Goal: Answer question/provide support: Share knowledge or assist other users

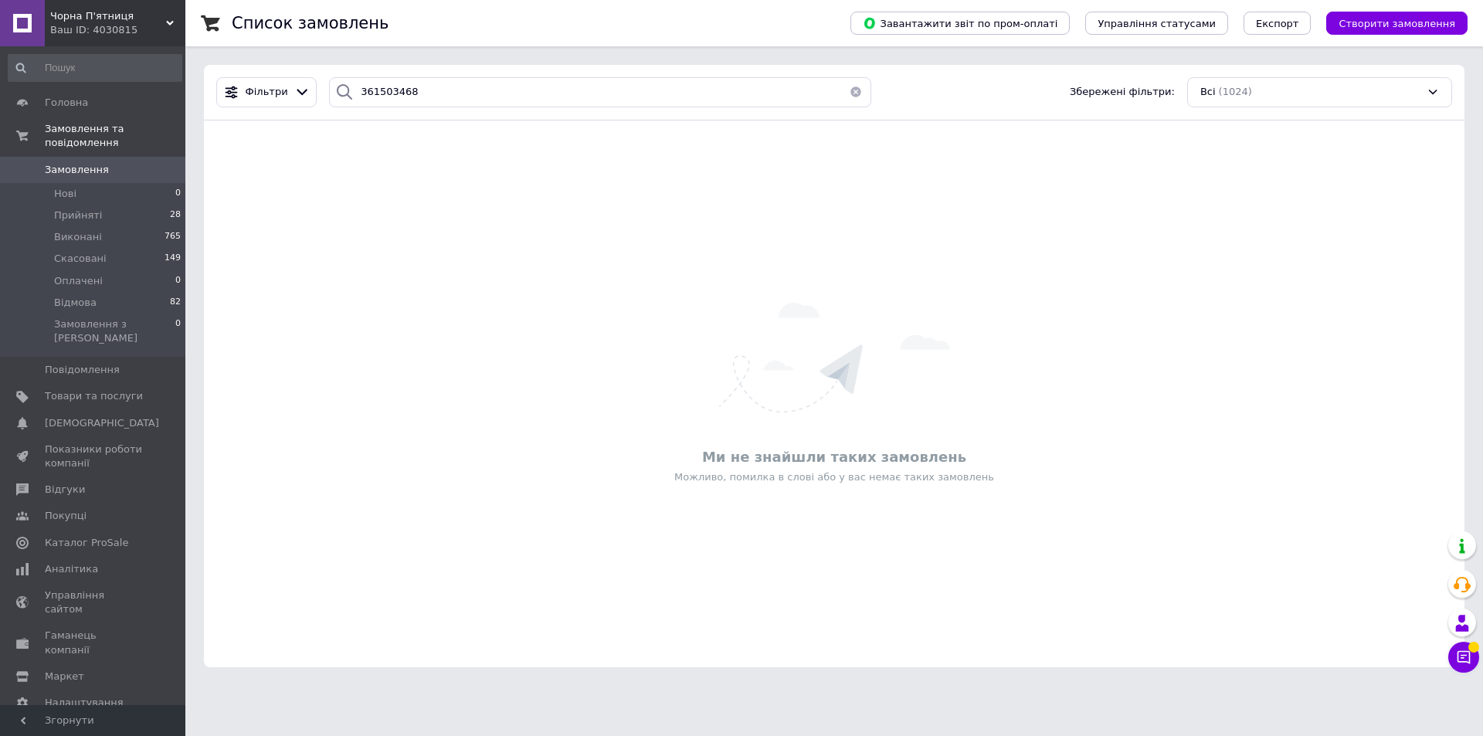
click at [847, 92] on button "button" at bounding box center [855, 92] width 31 height 30
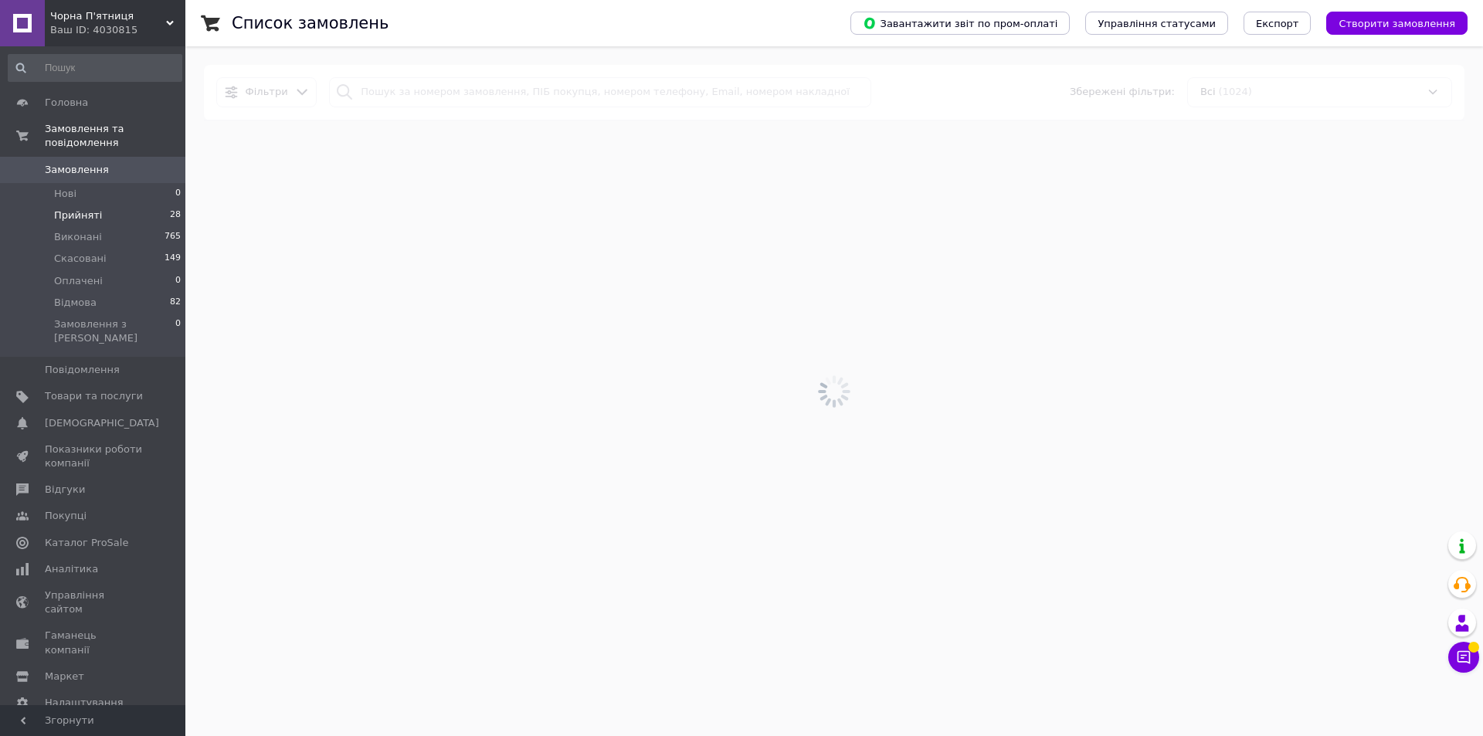
click at [170, 209] on span "28" at bounding box center [175, 216] width 11 height 14
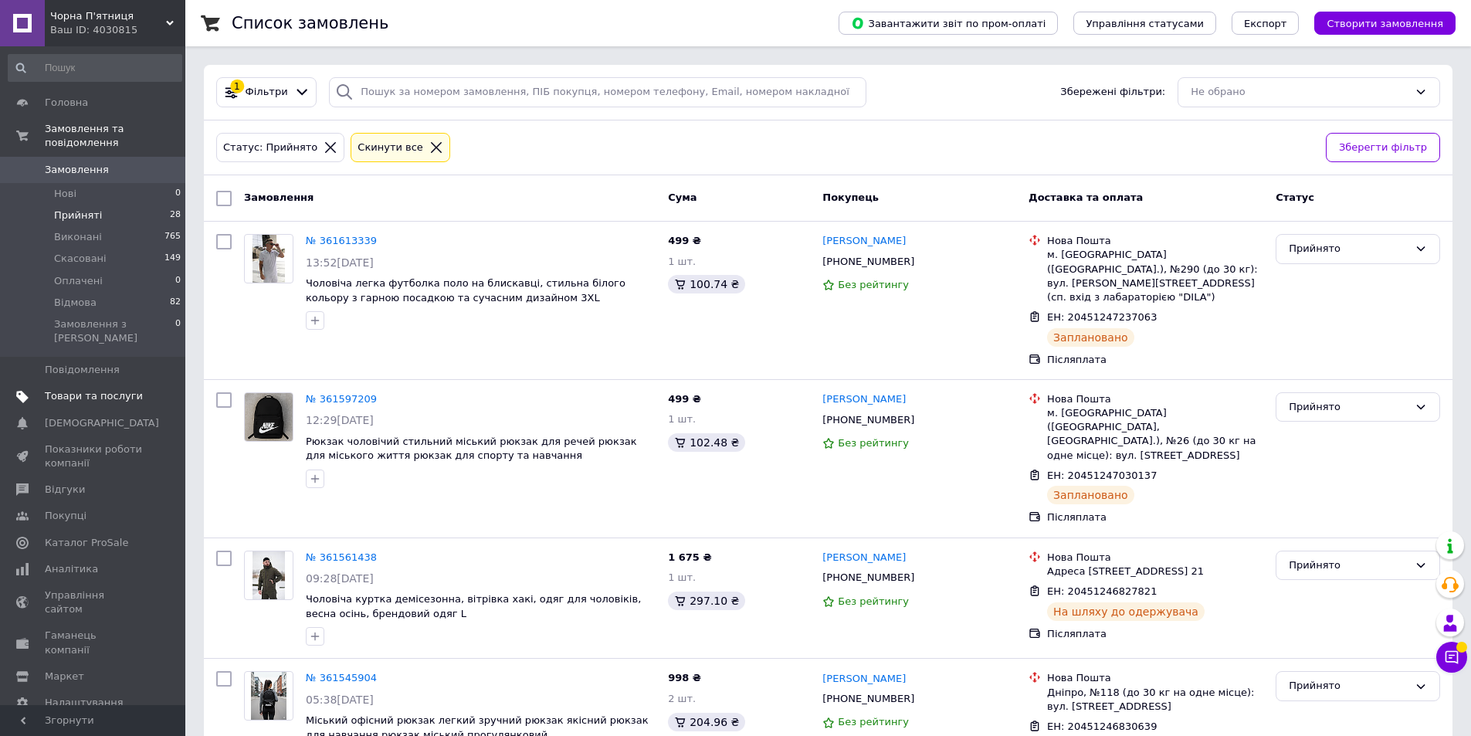
click at [127, 389] on span "Товари та послуги" at bounding box center [94, 396] width 98 height 14
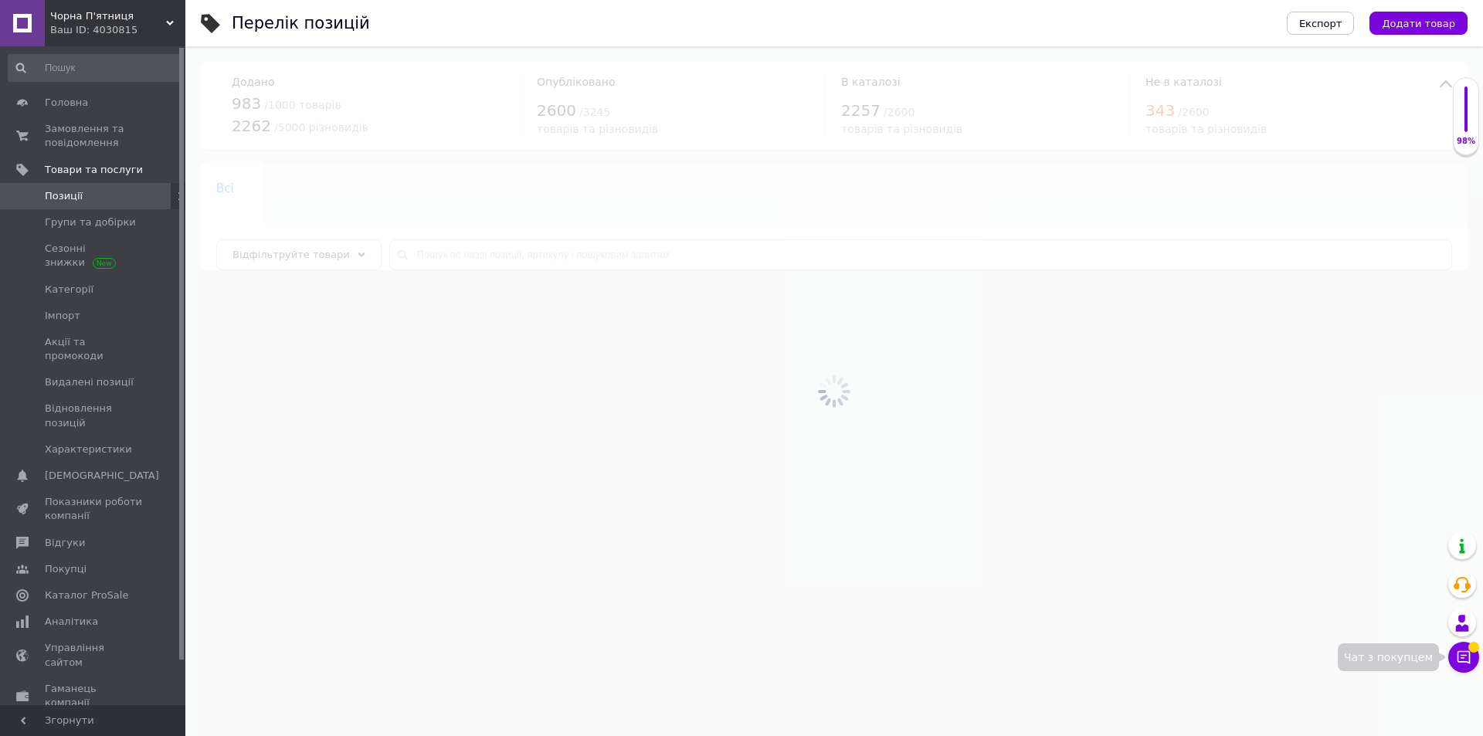
click at [1465, 648] on button "Чат з покупцем" at bounding box center [1463, 657] width 31 height 31
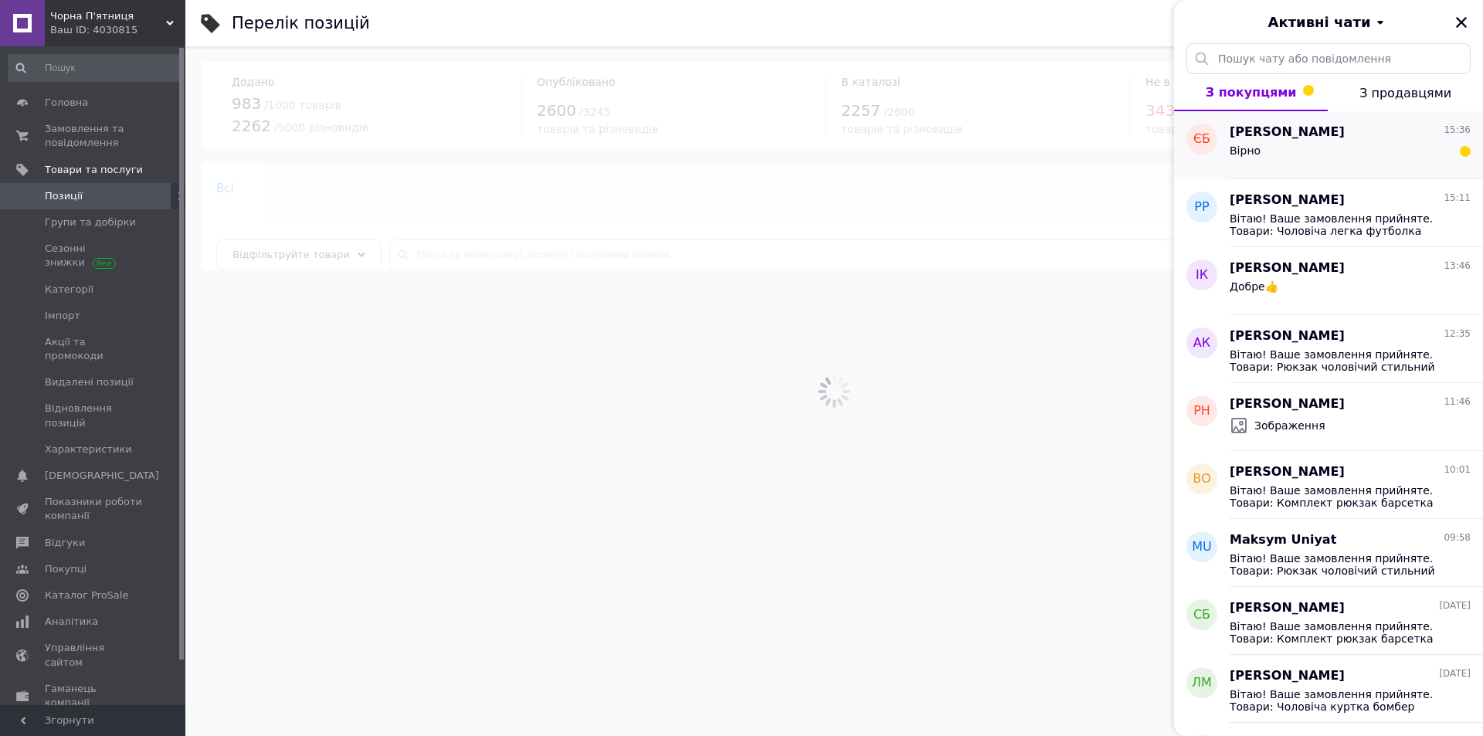
click at [1342, 158] on div "Вірно" at bounding box center [1350, 153] width 241 height 25
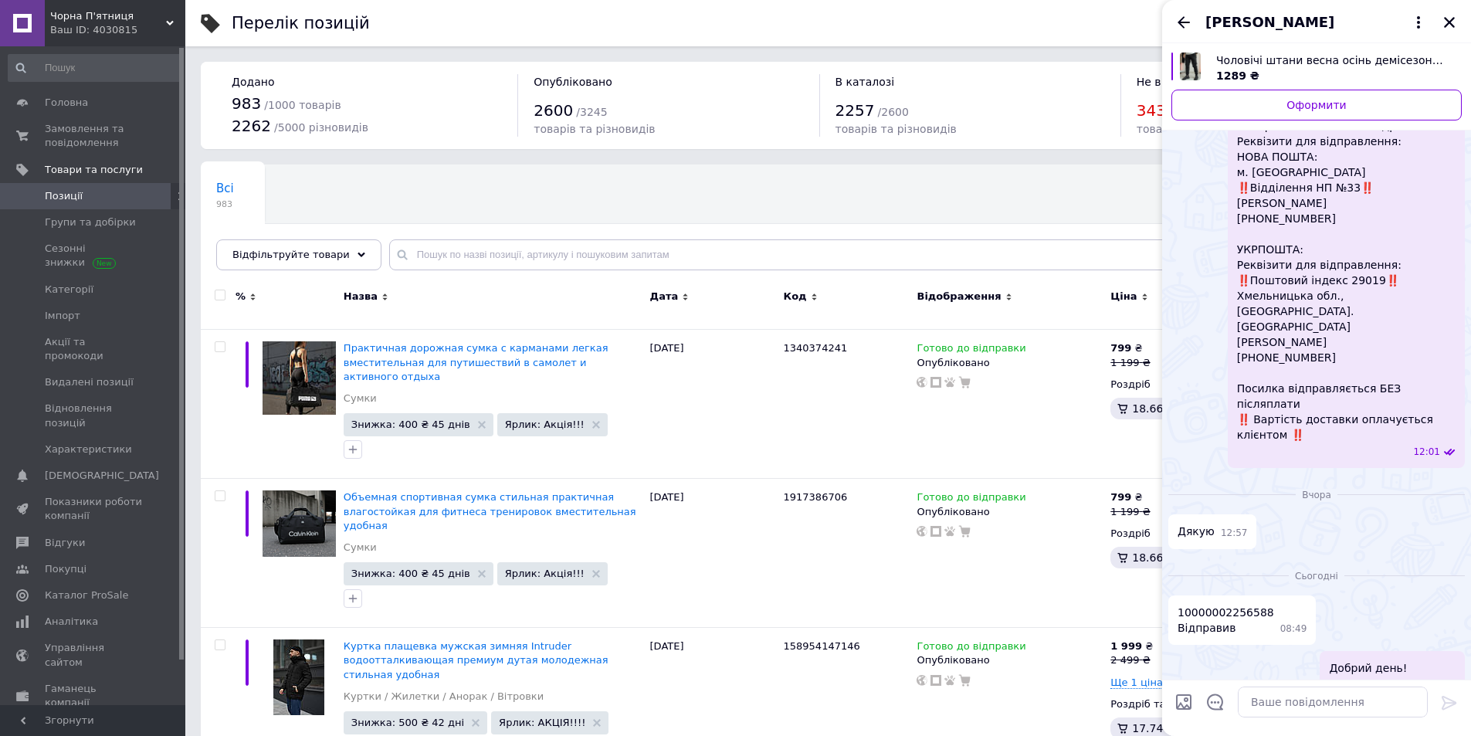
scroll to position [1399, 0]
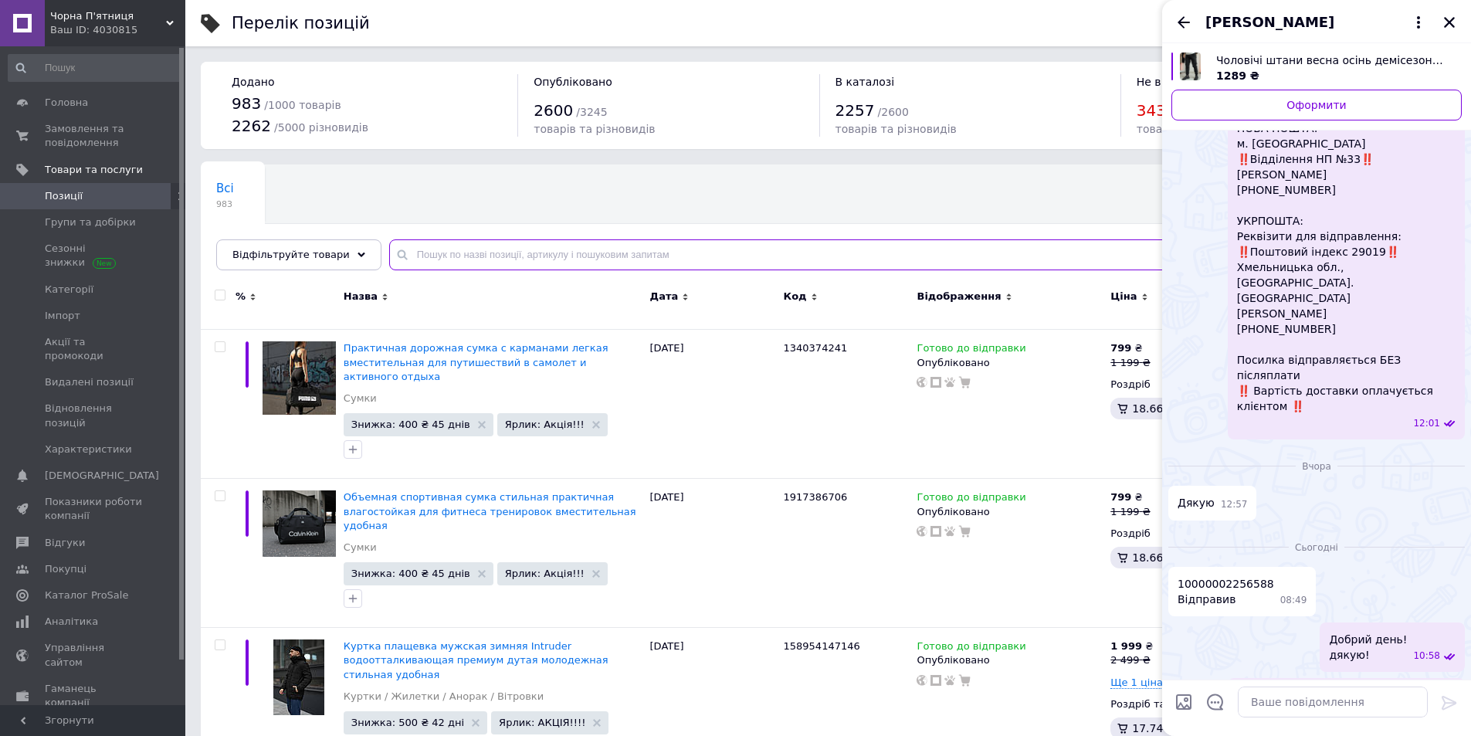
click at [529, 243] on input "text" at bounding box center [914, 254] width 1051 height 31
paste input "111149407156"
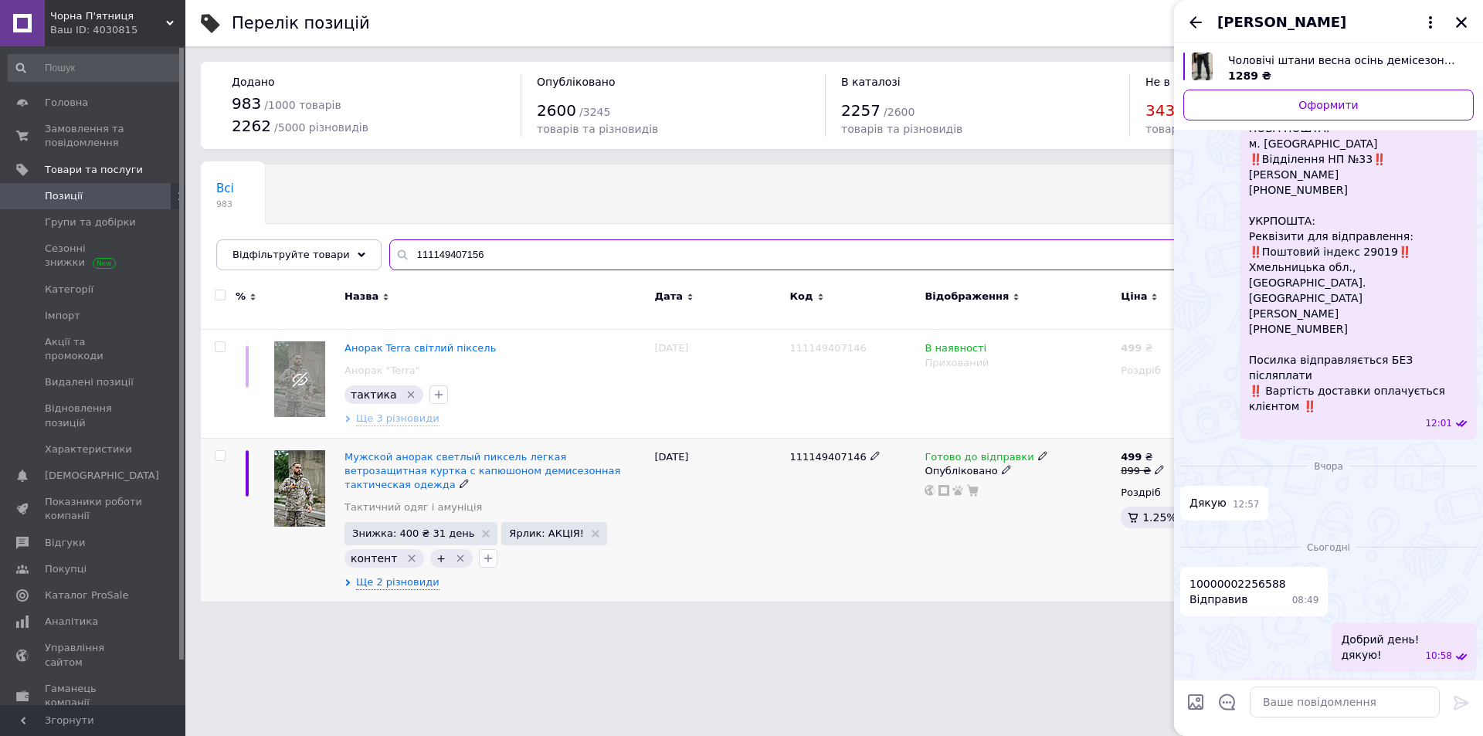
type input "111149407156"
click at [218, 451] on input "checkbox" at bounding box center [220, 456] width 10 height 10
checkbox input "true"
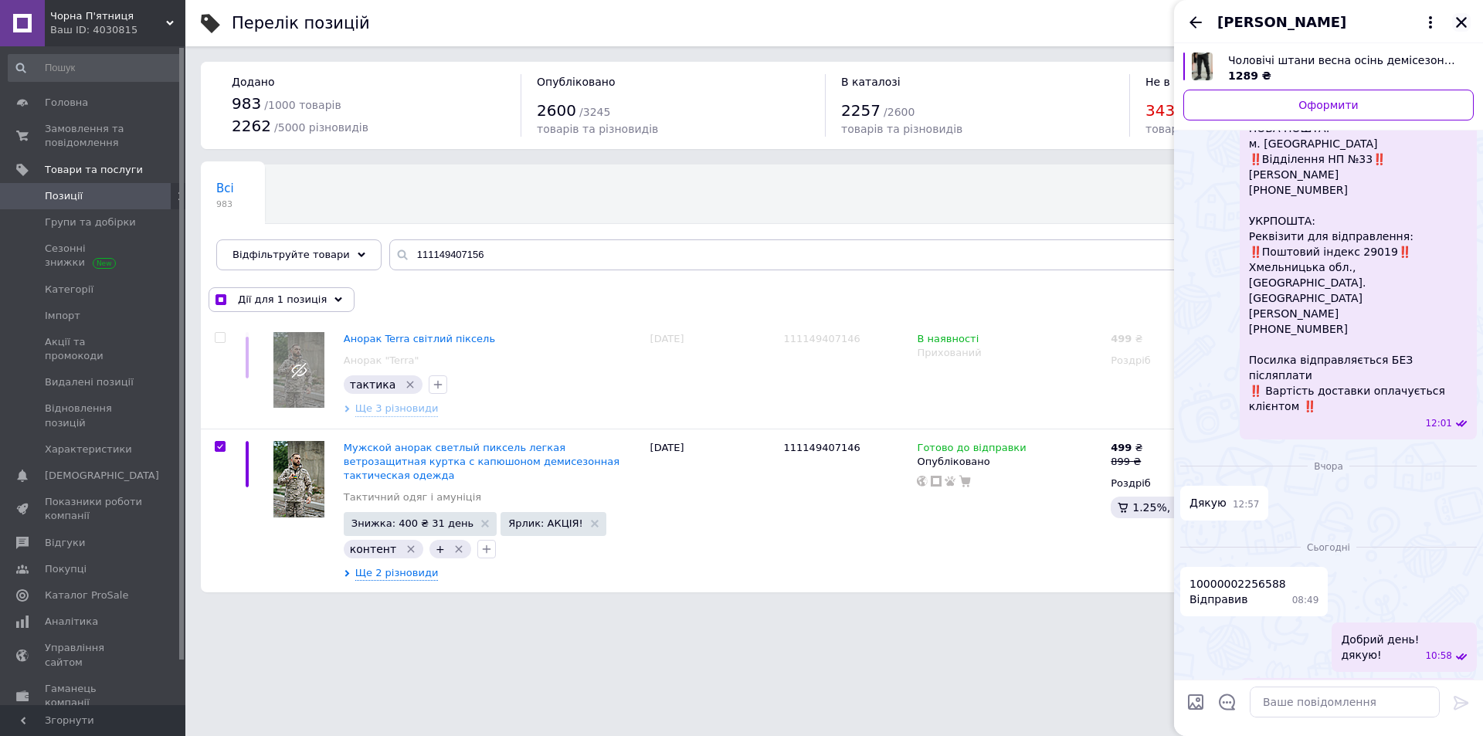
click at [1461, 22] on icon "Закрити" at bounding box center [1461, 22] width 11 height 11
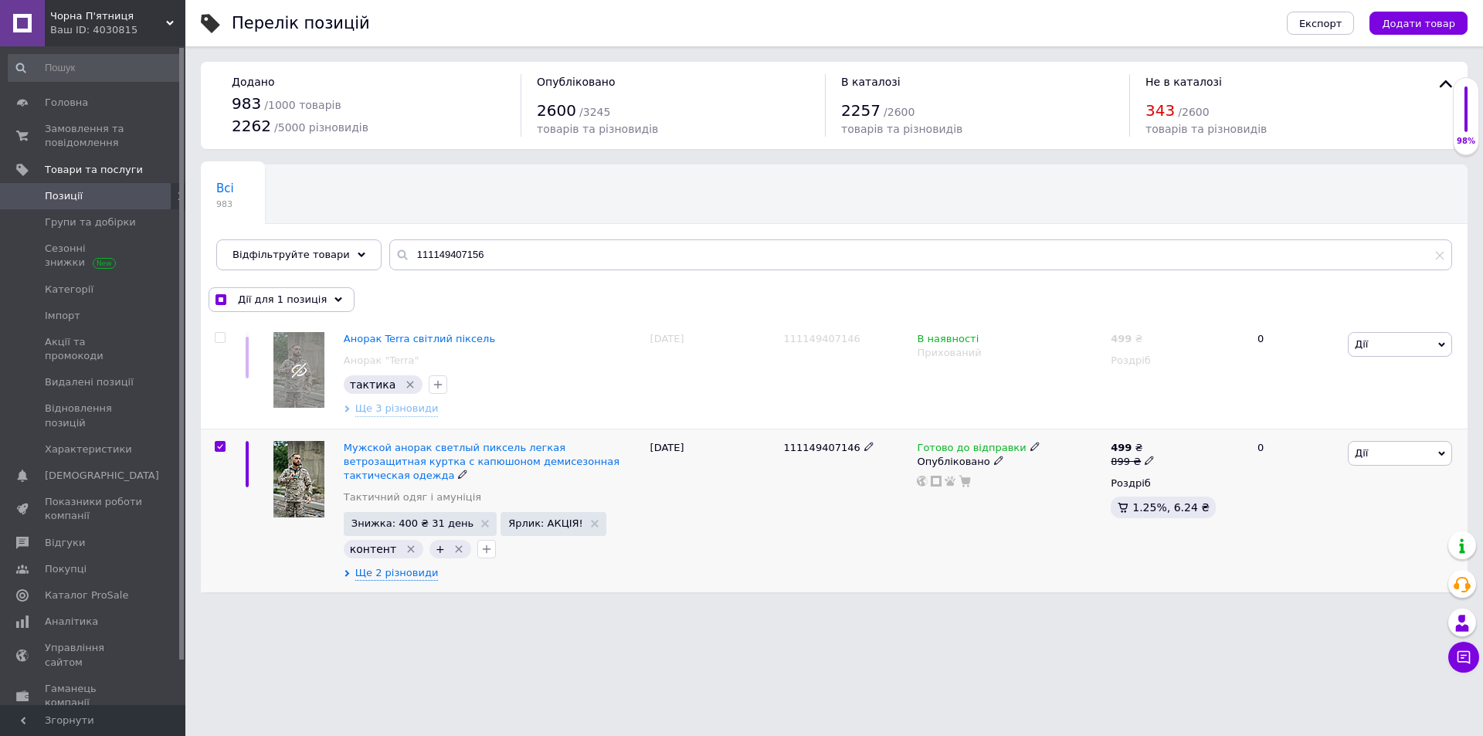
click at [1412, 457] on span "Дії" at bounding box center [1400, 453] width 104 height 25
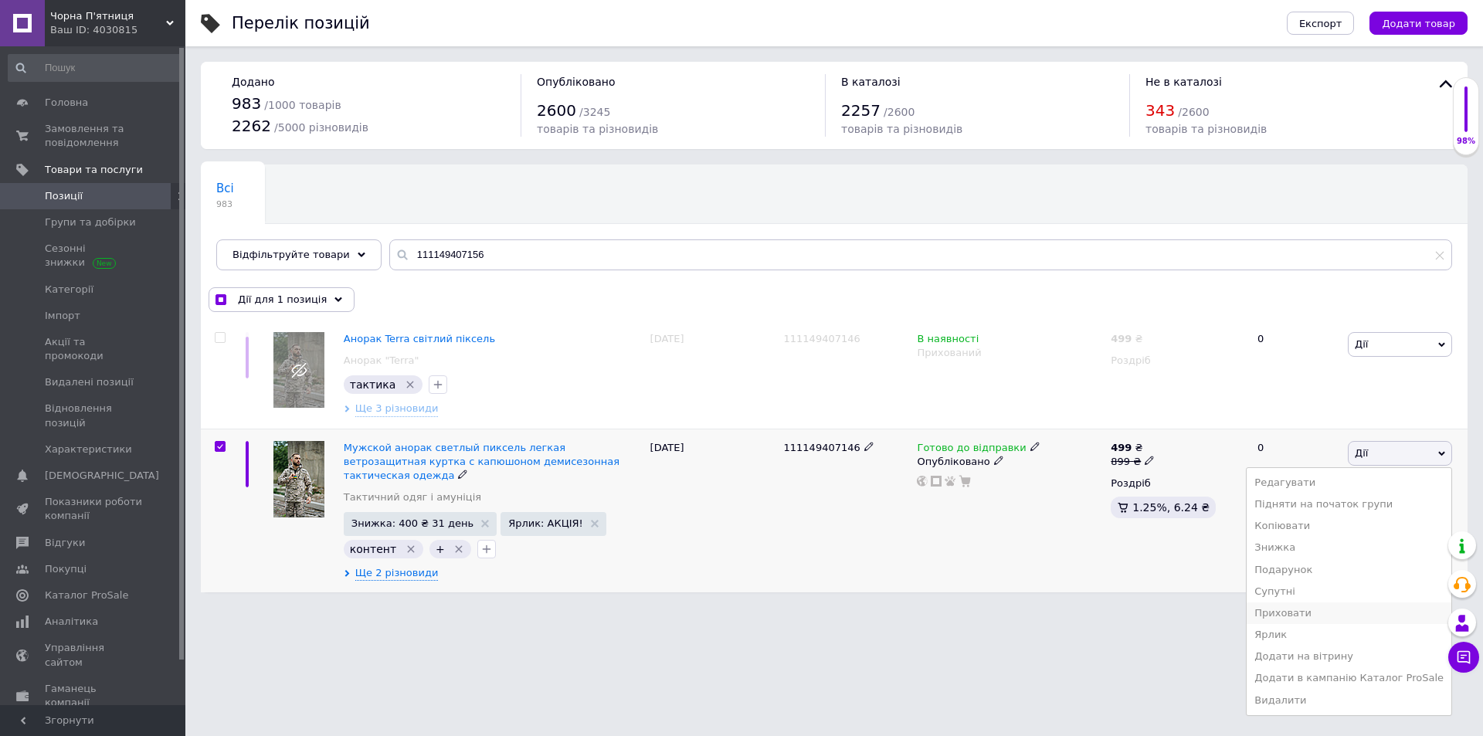
click at [1317, 610] on li "Приховати" at bounding box center [1349, 614] width 205 height 22
checkbox input "true"
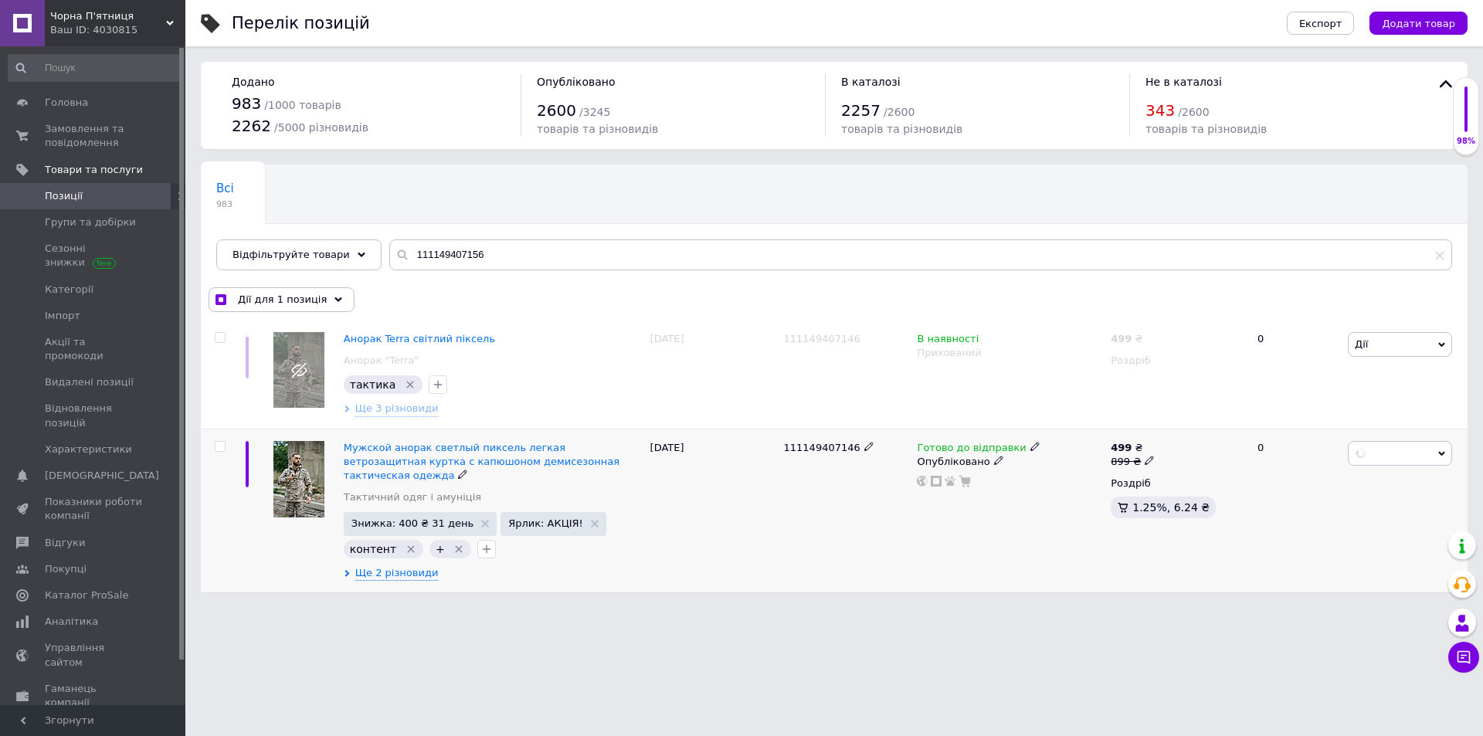
checkbox input "false"
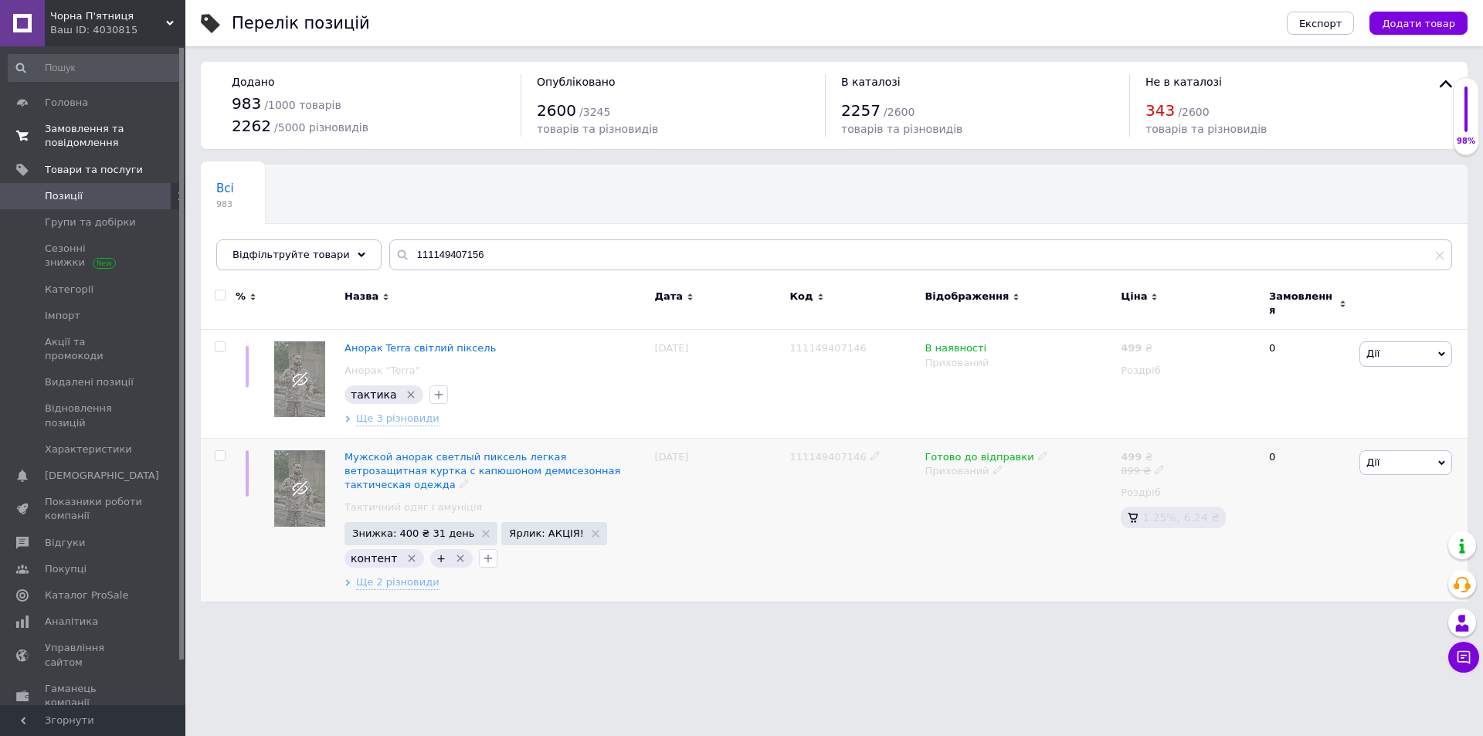
click at [137, 135] on span "Замовлення та повідомлення" at bounding box center [94, 136] width 98 height 28
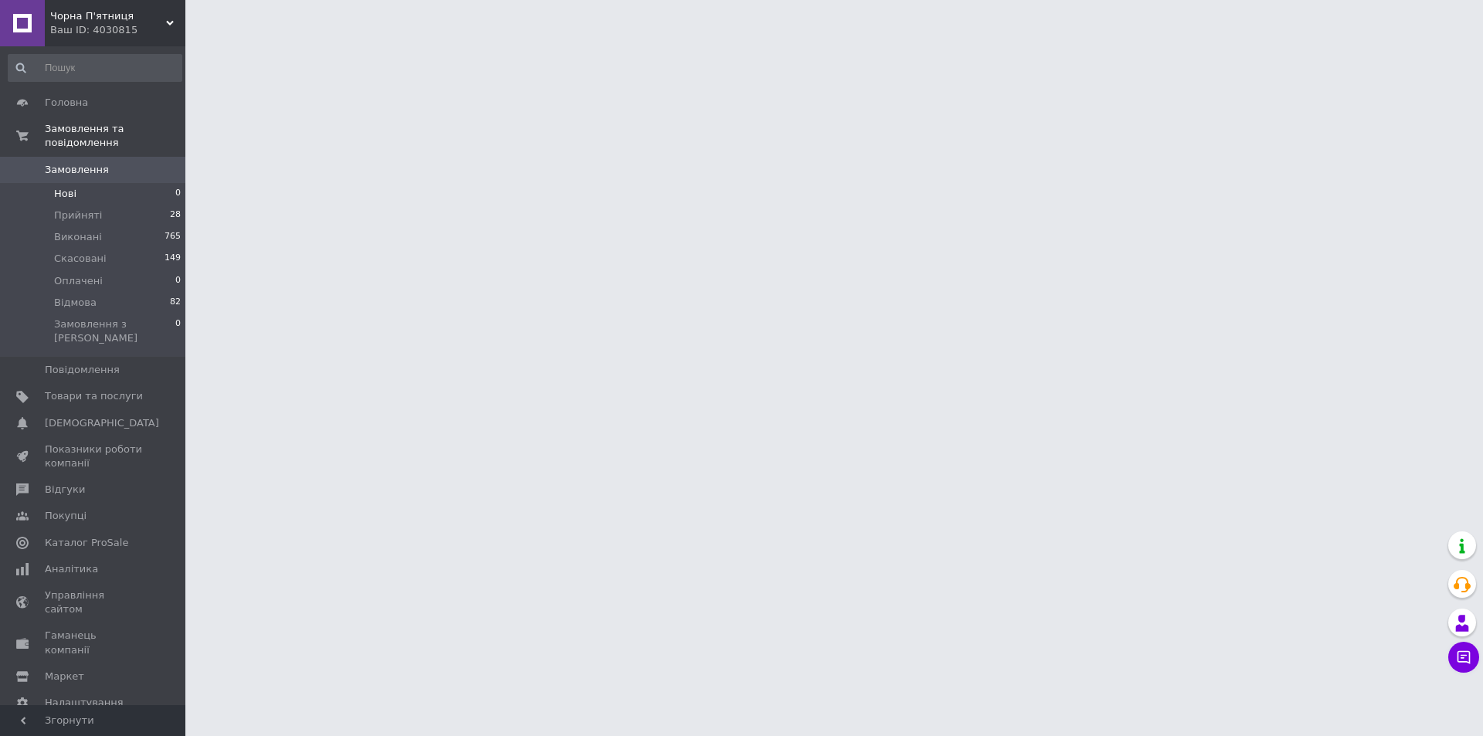
click at [140, 183] on li "Нові 0" at bounding box center [95, 194] width 190 height 22
click at [175, 187] on span "0" at bounding box center [177, 194] width 5 height 14
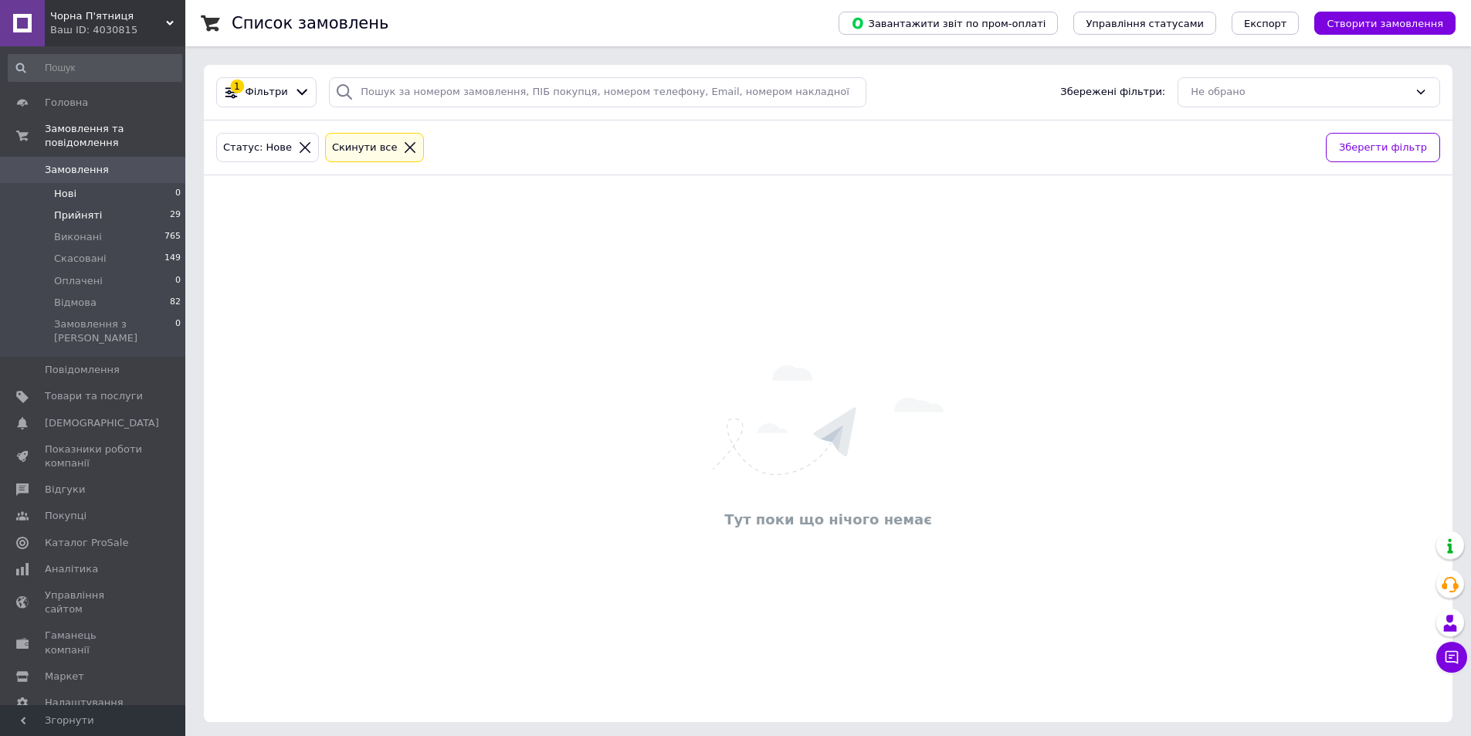
click at [154, 205] on li "Прийняті 29" at bounding box center [95, 216] width 190 height 22
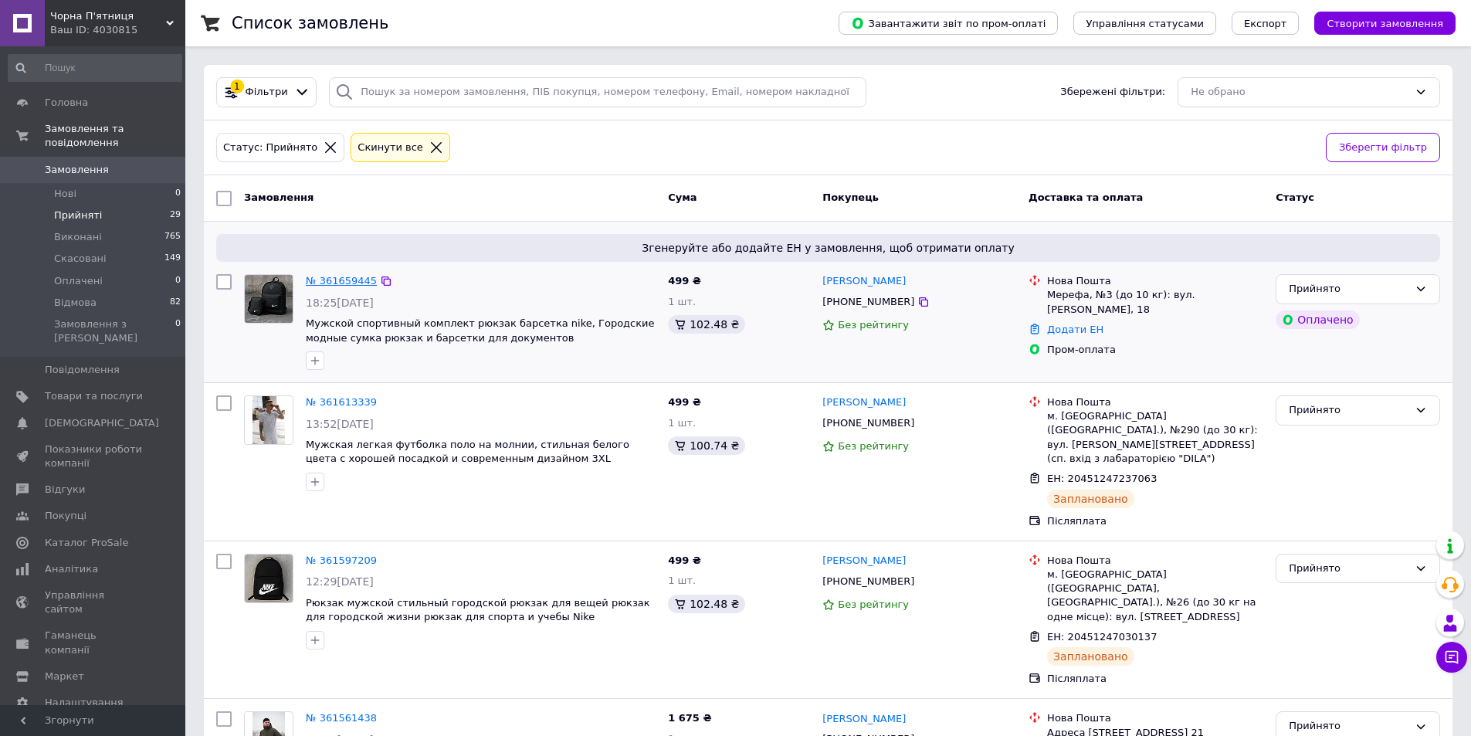
click at [342, 281] on link "№ 361659445" at bounding box center [341, 281] width 71 height 12
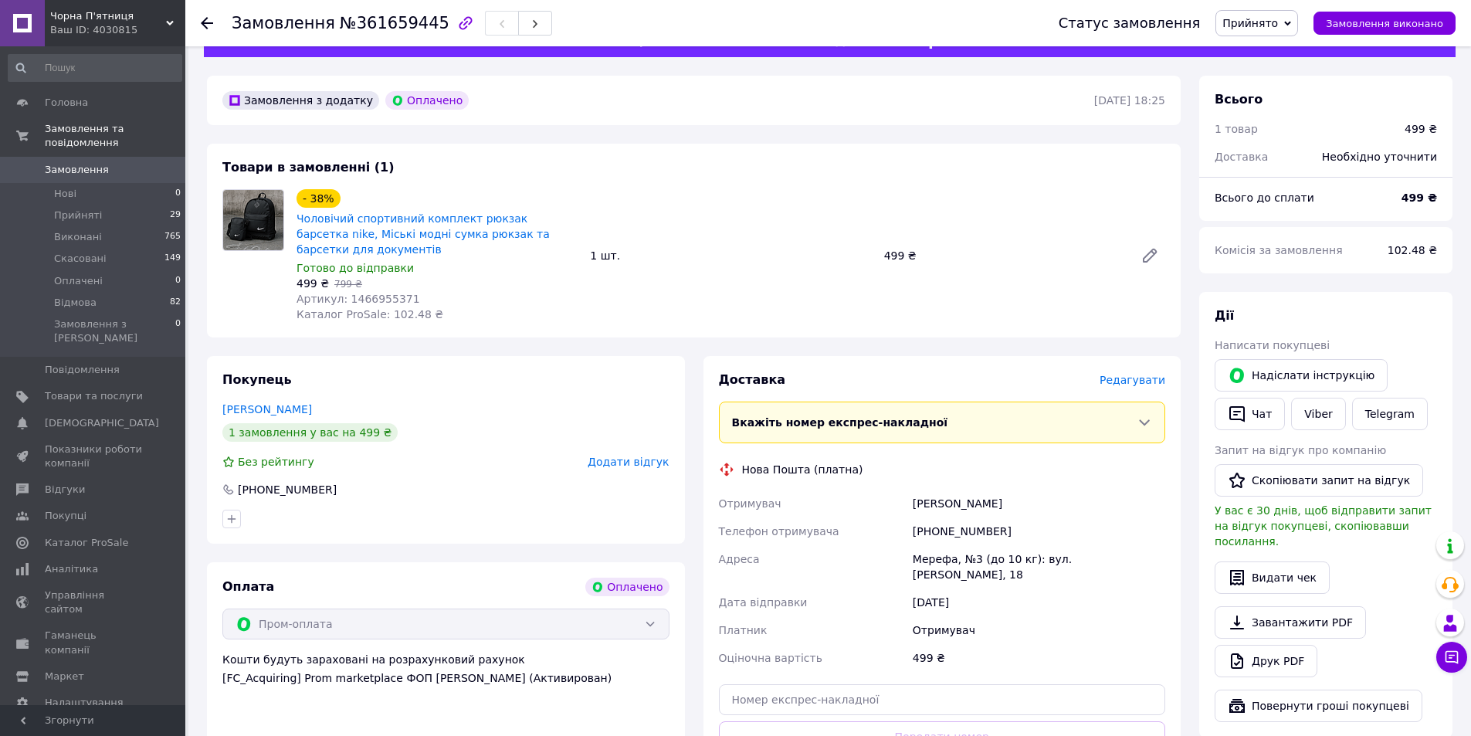
scroll to position [42, 0]
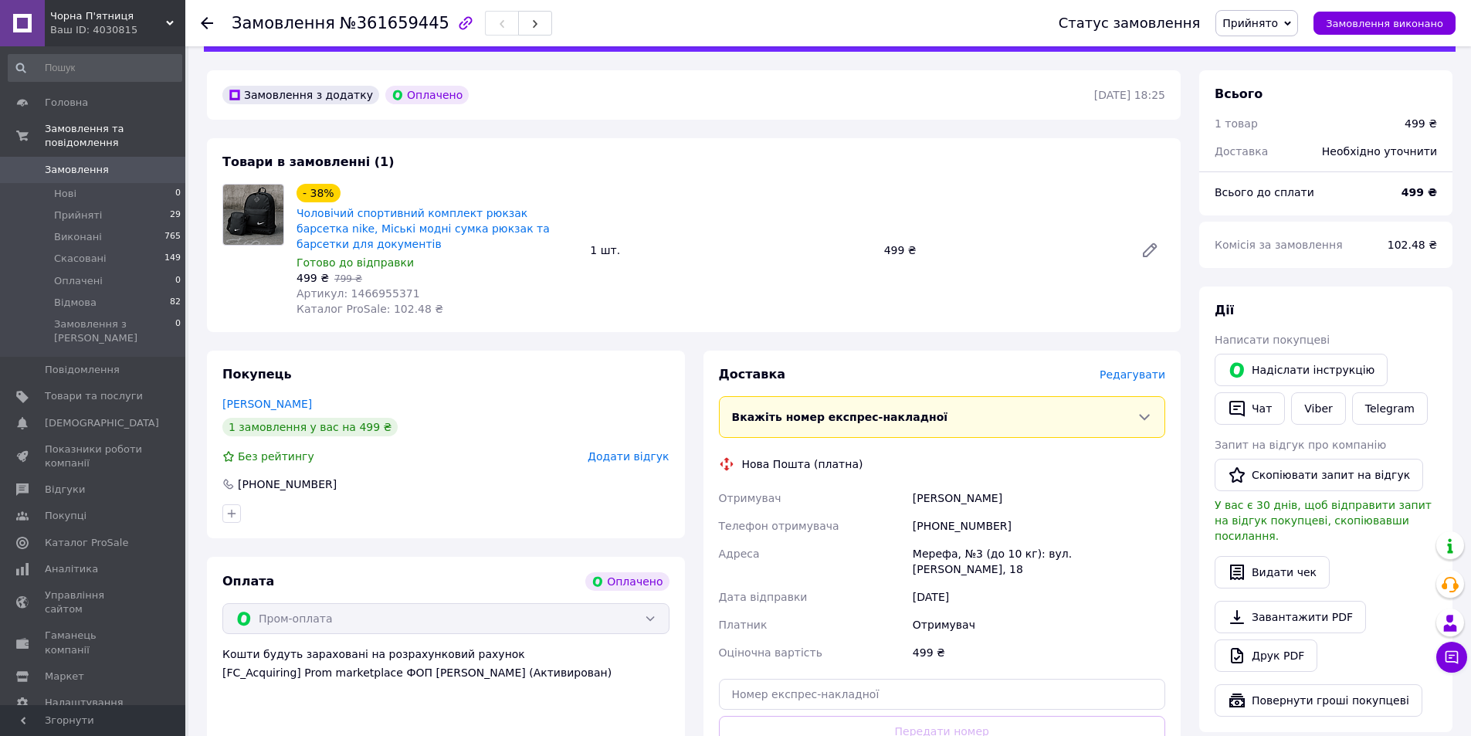
click at [952, 515] on div "+380961776642" at bounding box center [1039, 526] width 259 height 28
click at [952, 512] on div "+380961776642" at bounding box center [1039, 526] width 259 height 28
copy div "380961776642"
drag, startPoint x: 571, startPoint y: 229, endPoint x: 298, endPoint y: 212, distance: 273.2
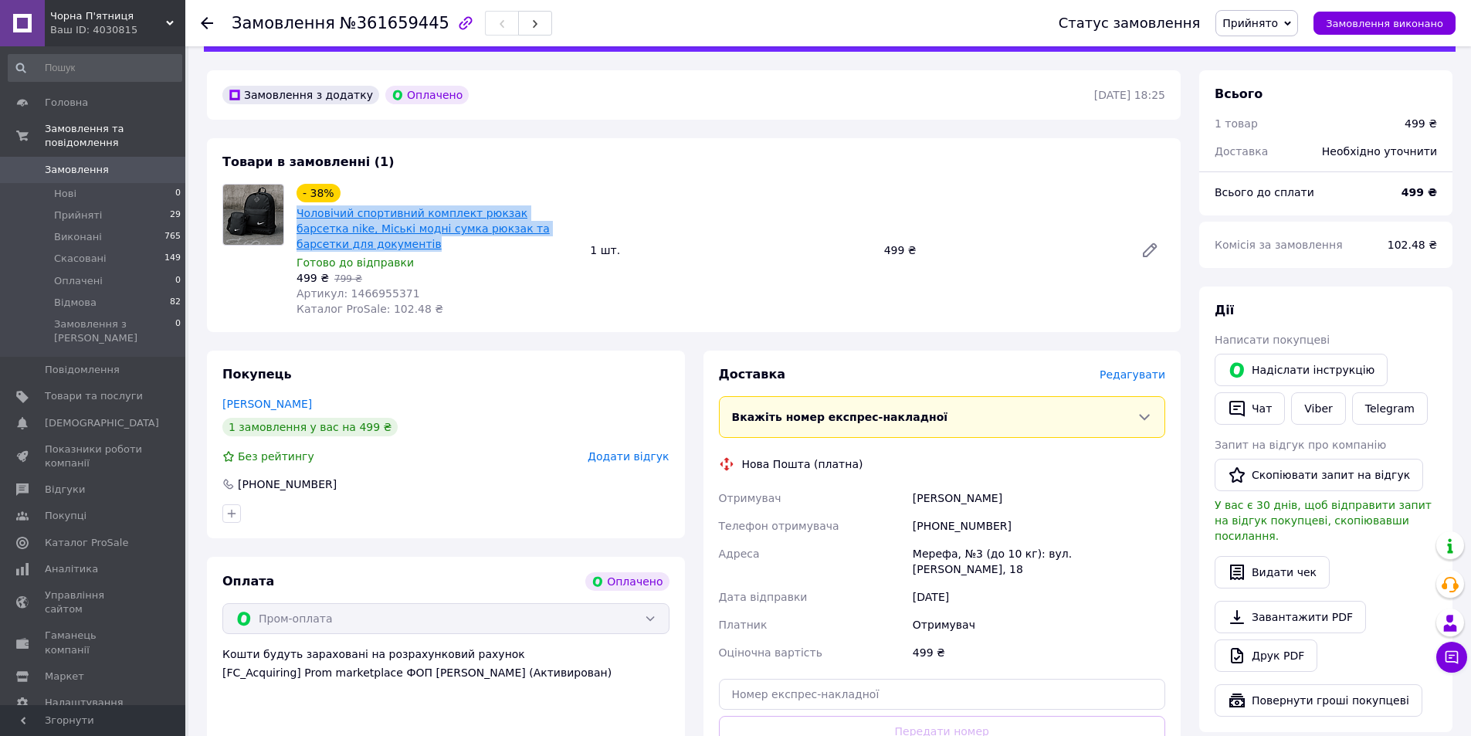
click at [298, 212] on span "Чоловічий спортивний комплект рюкзак барсетка nike, Міські модні сумка рюкзак т…" at bounding box center [437, 228] width 281 height 46
copy link "Чоловічий спортивний комплект рюкзак барсетка nike, Міські модні сумка рюкзак т…"
drag, startPoint x: 915, startPoint y: 478, endPoint x: 1017, endPoint y: 478, distance: 102.0
click at [1017, 484] on div "Рюмшина Наталия" at bounding box center [1039, 498] width 259 height 28
copy div "Рюмшина Наталия"
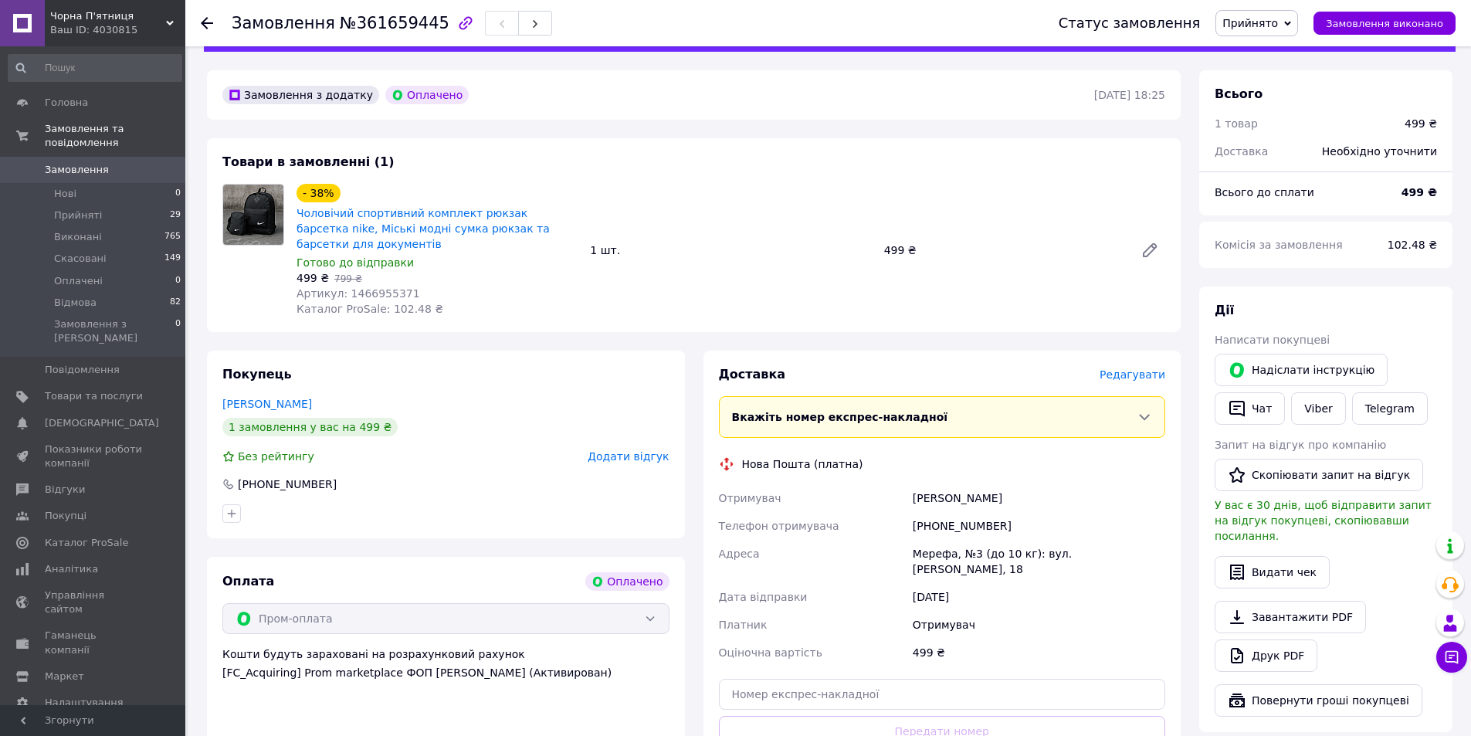
click at [938, 512] on div "+380961776642" at bounding box center [1039, 526] width 259 height 28
click at [939, 512] on div "+380961776642" at bounding box center [1039, 526] width 259 height 28
copy div "380961776642"
click at [918, 540] on div "Мерефа, №3 (до 10 кг): вул. Савченко, 18" at bounding box center [1039, 561] width 259 height 43
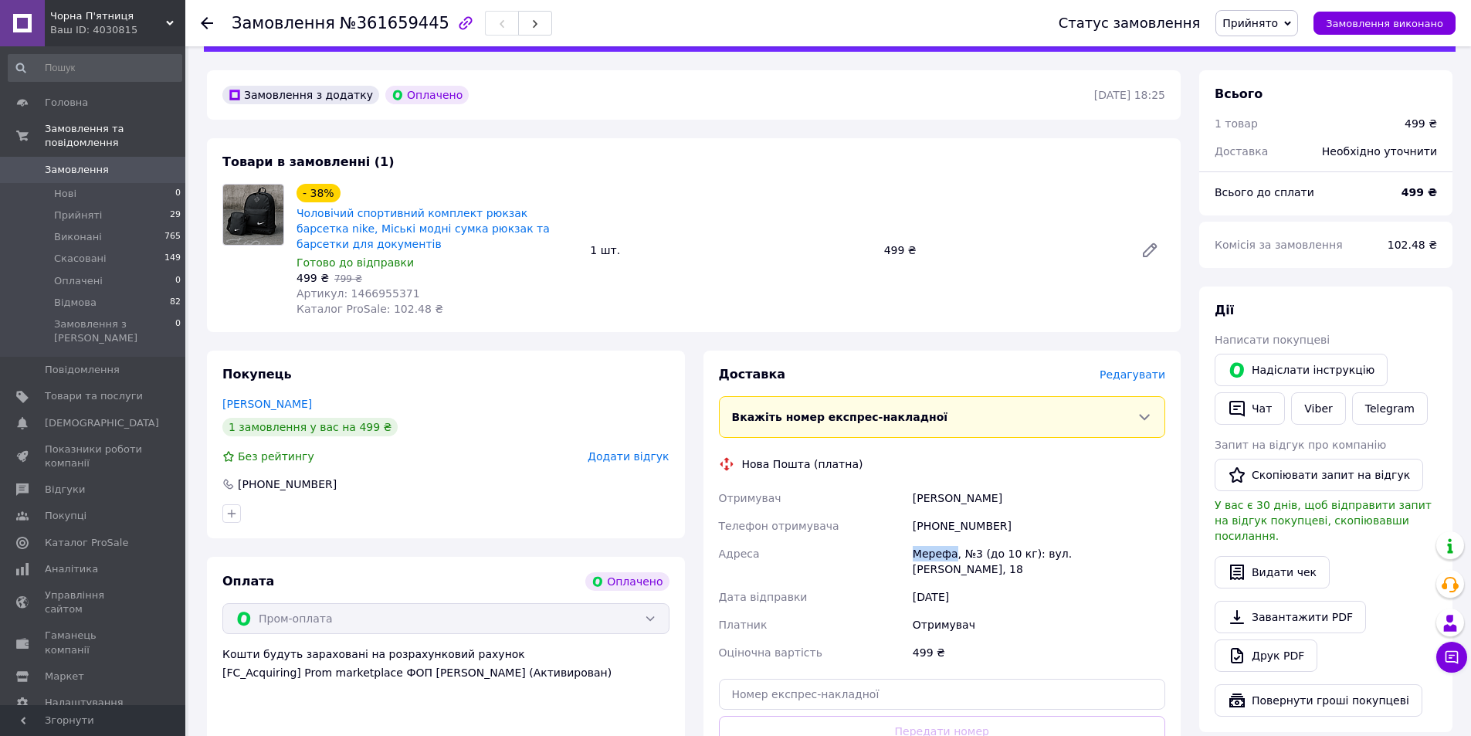
click at [918, 540] on div "Мерефа, №3 (до 10 кг): вул. Савченко, 18" at bounding box center [1039, 561] width 259 height 43
copy div "Мерефа"
drag, startPoint x: 960, startPoint y: 536, endPoint x: 1139, endPoint y: 543, distance: 178.6
click at [1139, 543] on div "Мерефа, №3 (до 10 кг): вул. Савченко, 18" at bounding box center [1039, 561] width 259 height 43
copy div "№3 (до 10 кг): вул. Савченко, 18"
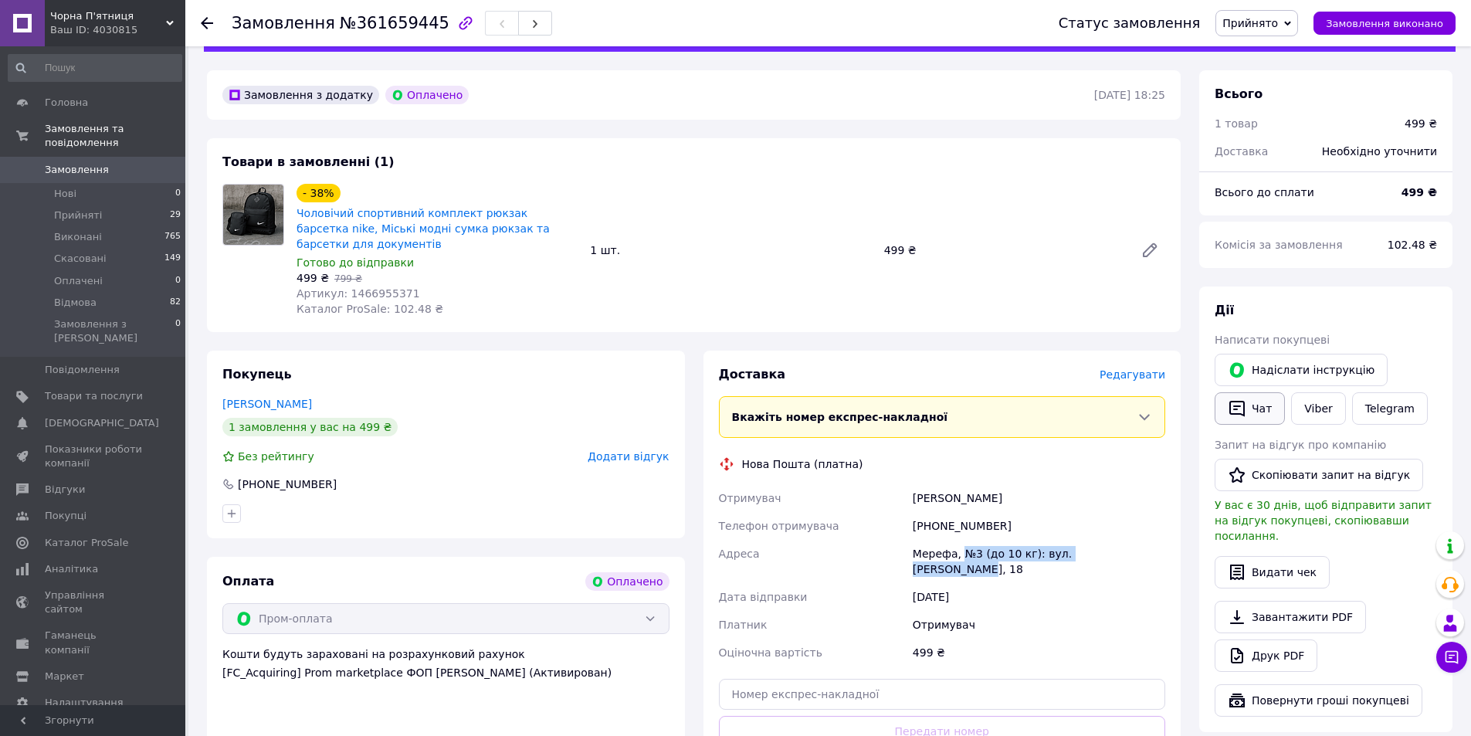
click at [1262, 413] on button "Чат" at bounding box center [1250, 408] width 70 height 32
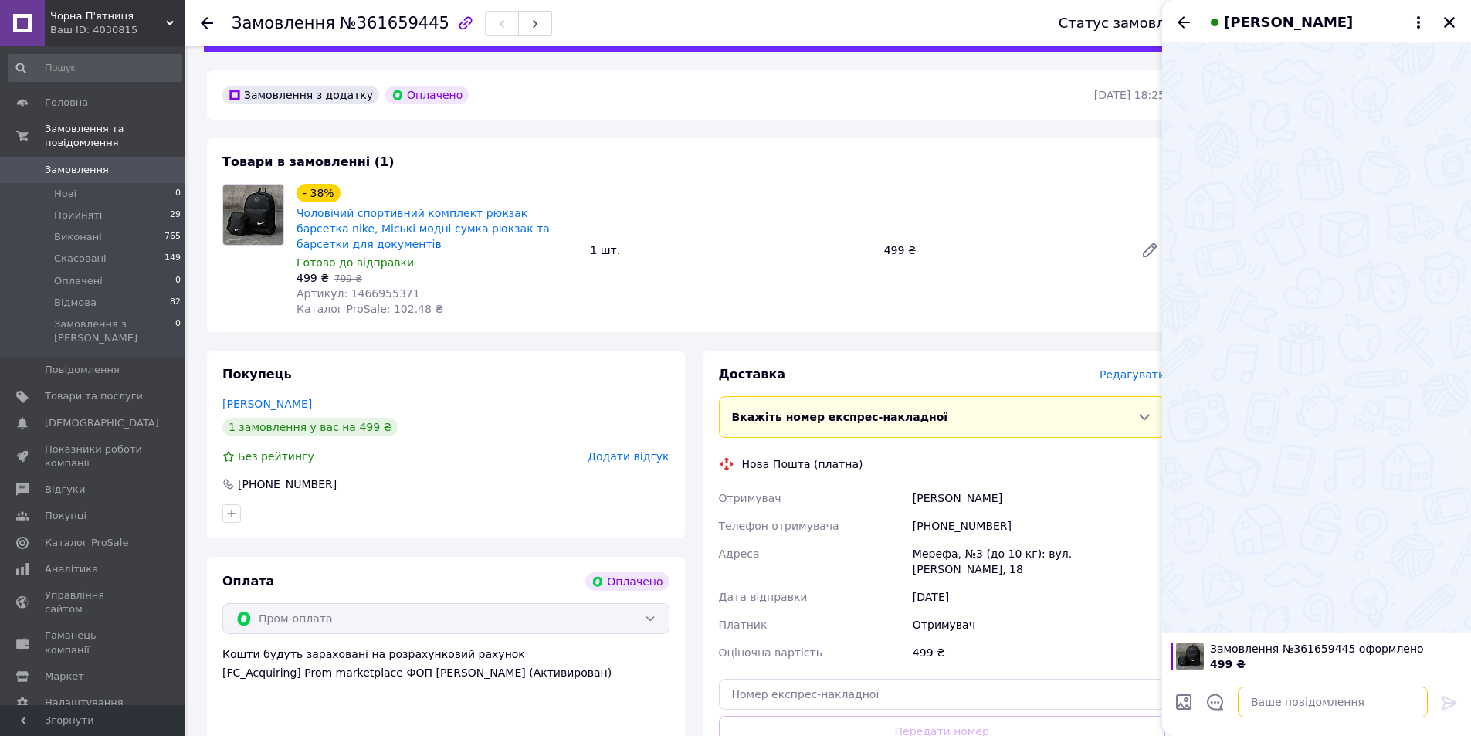
click at [1329, 705] on textarea at bounding box center [1333, 702] width 190 height 31
paste textarea "Вітаю! Ваше замовлення прийняте. Товари: Чоловічий спортивний комплект рюкзак б…"
type textarea "Вітаю! Ваше замовлення прийняте. Товари: Чоловічий спортивний комплект рюкзак б…"
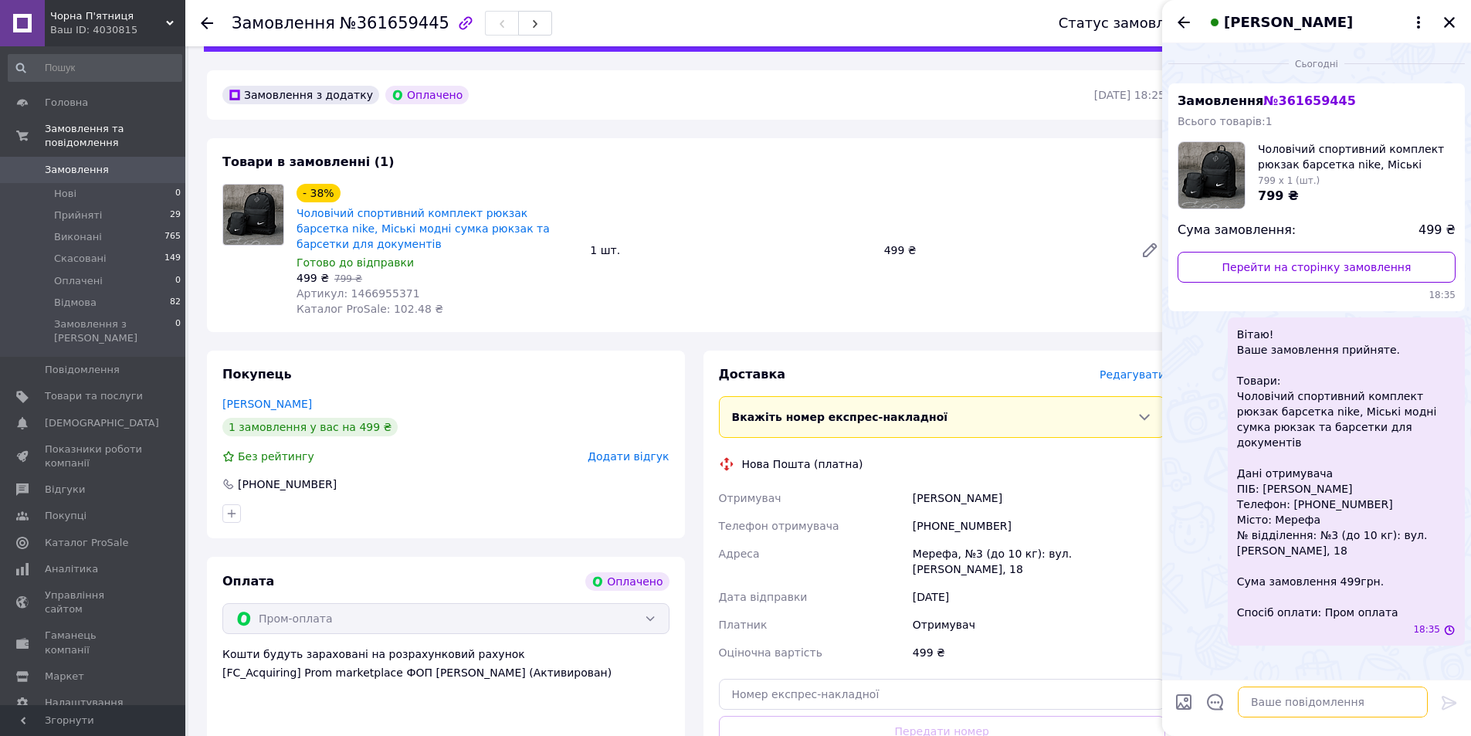
scroll to position [0, 0]
click at [1454, 25] on icon "Закрити" at bounding box center [1450, 22] width 14 height 14
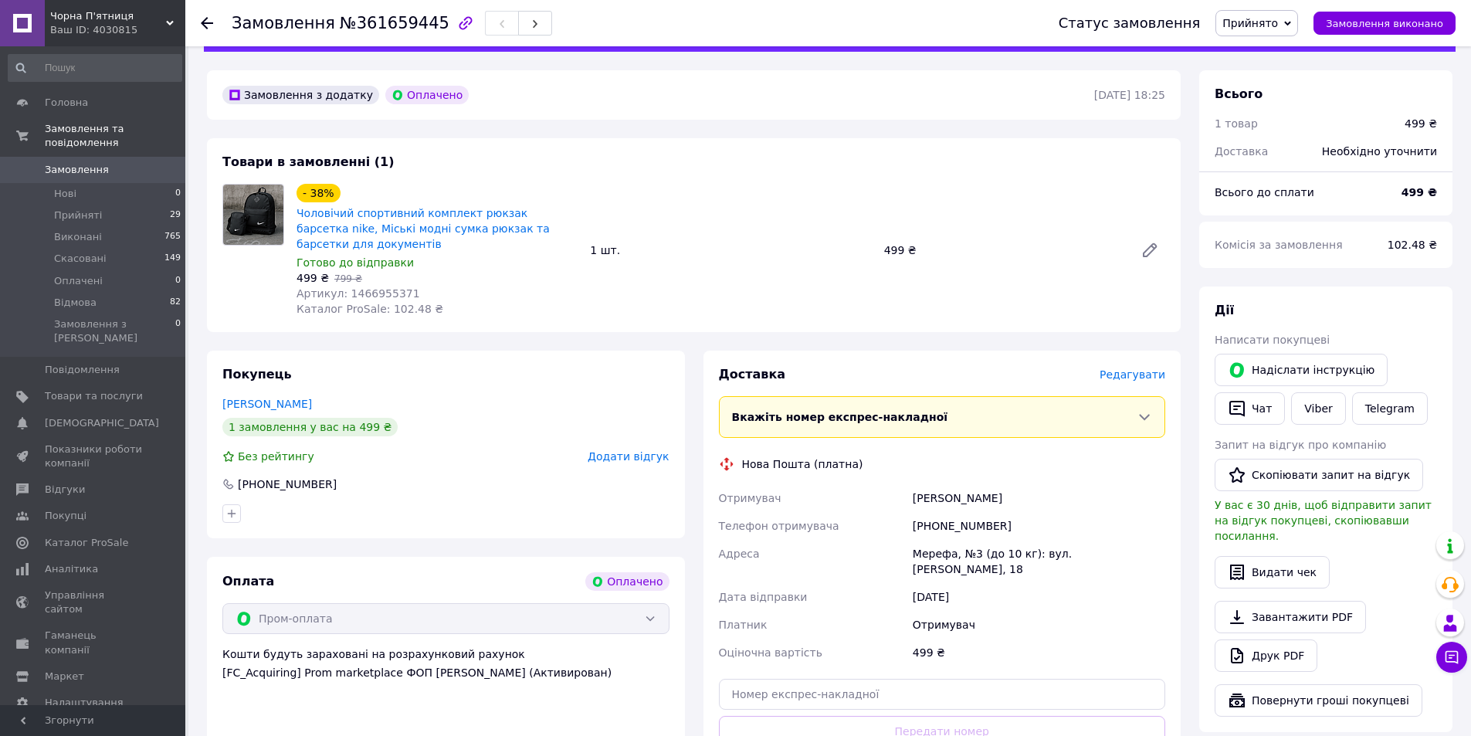
drag, startPoint x: 910, startPoint y: 480, endPoint x: 1006, endPoint y: 478, distance: 96.6
click at [1006, 484] on div "Рюмшина Наталия" at bounding box center [1039, 498] width 259 height 28
copy div "Рюмшина Наталия"
click at [975, 514] on div "+380961776642" at bounding box center [1039, 526] width 259 height 28
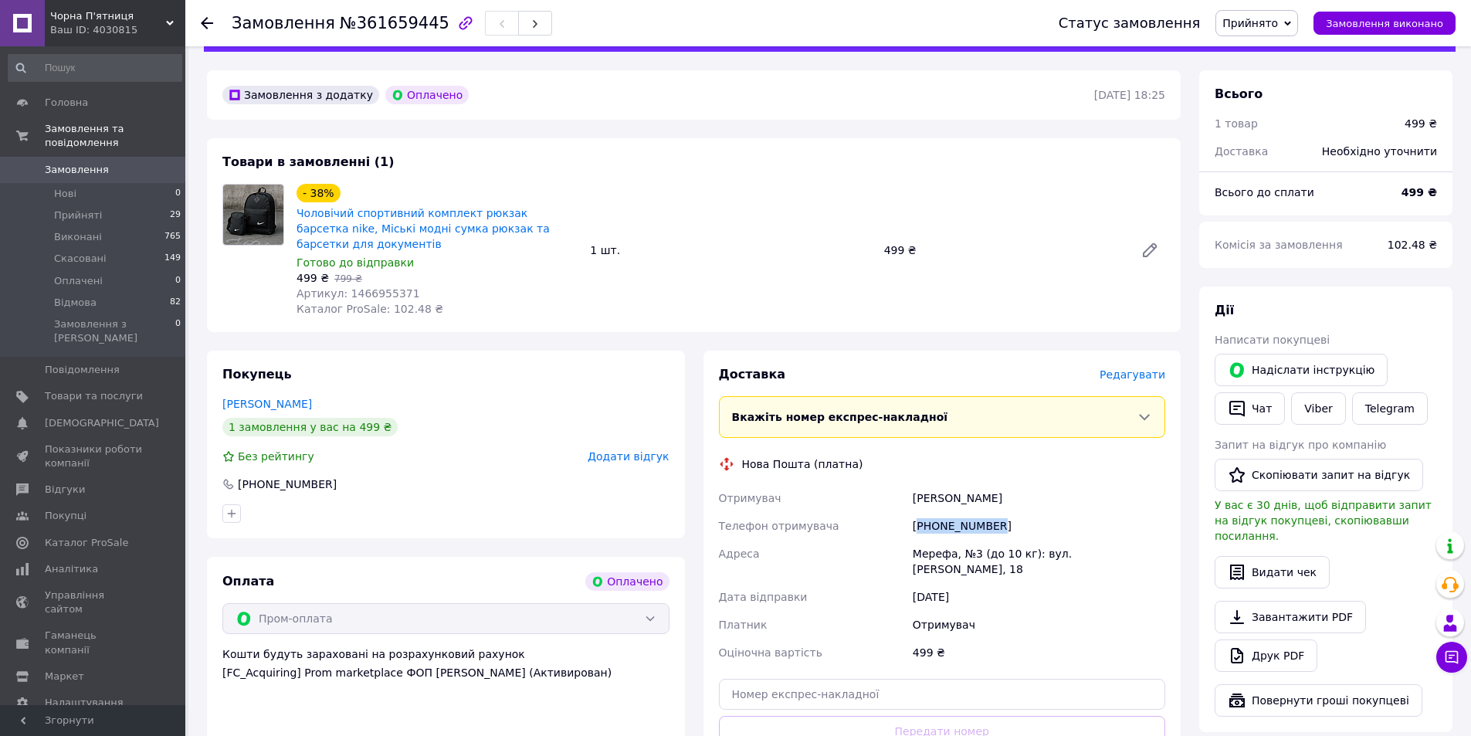
copy div "380961776642"
click at [378, 287] on span "Артикул: 1466955371" at bounding box center [359, 293] width 124 height 12
copy span "1466955371"
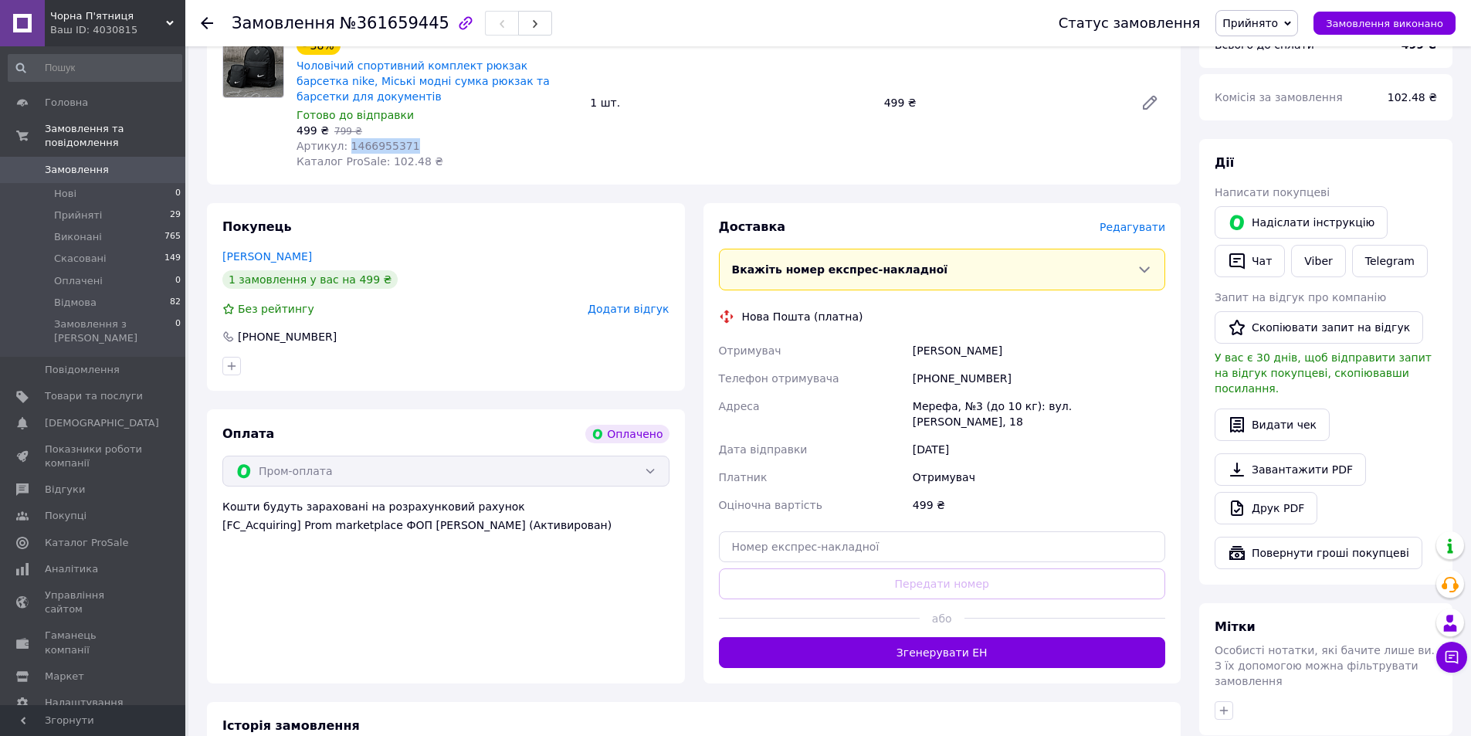
scroll to position [197, 0]
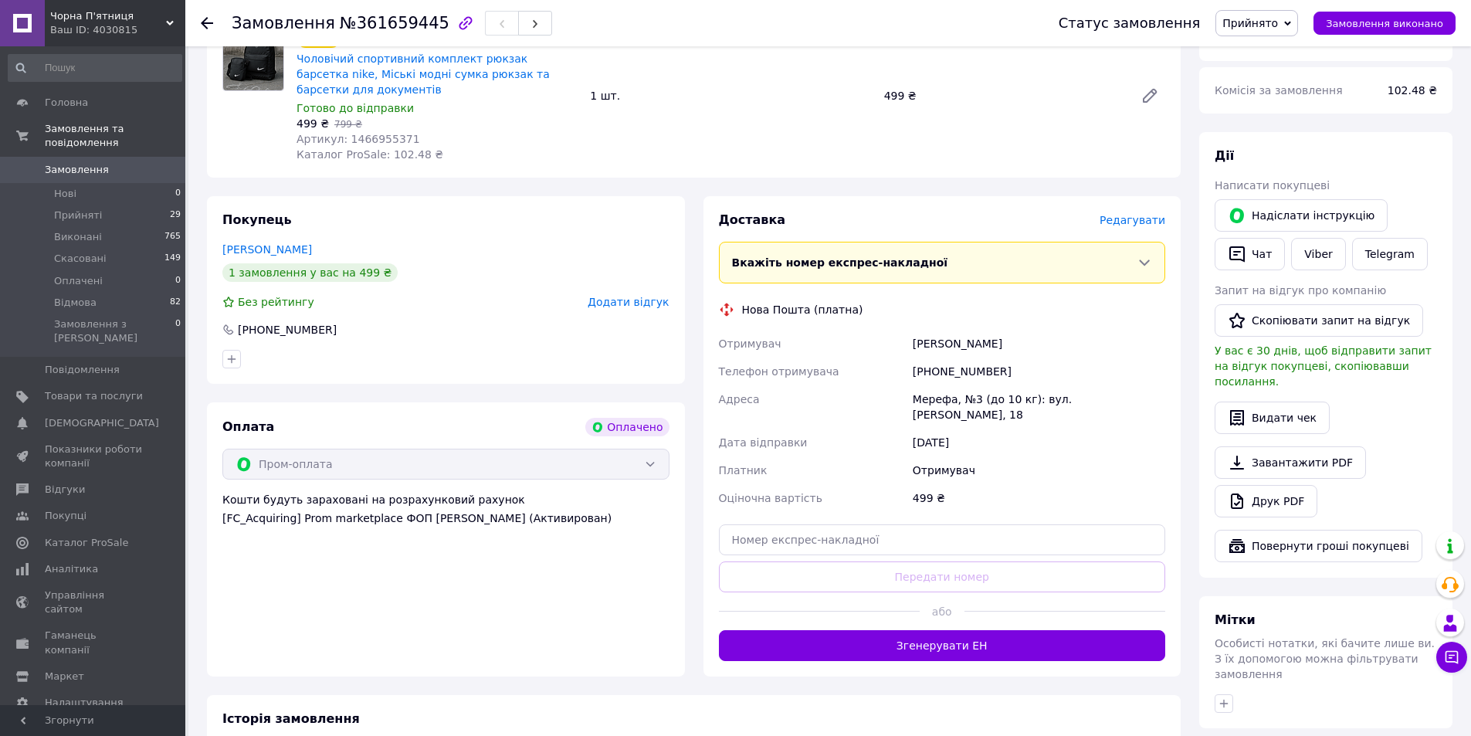
click at [939, 385] on div "Мерефа, №3 (до 10 кг): вул. Савченко, 18" at bounding box center [1039, 406] width 259 height 43
copy div "Мерефа"
click at [986, 524] on input "text" at bounding box center [942, 539] width 447 height 31
paste input "20451247456700"
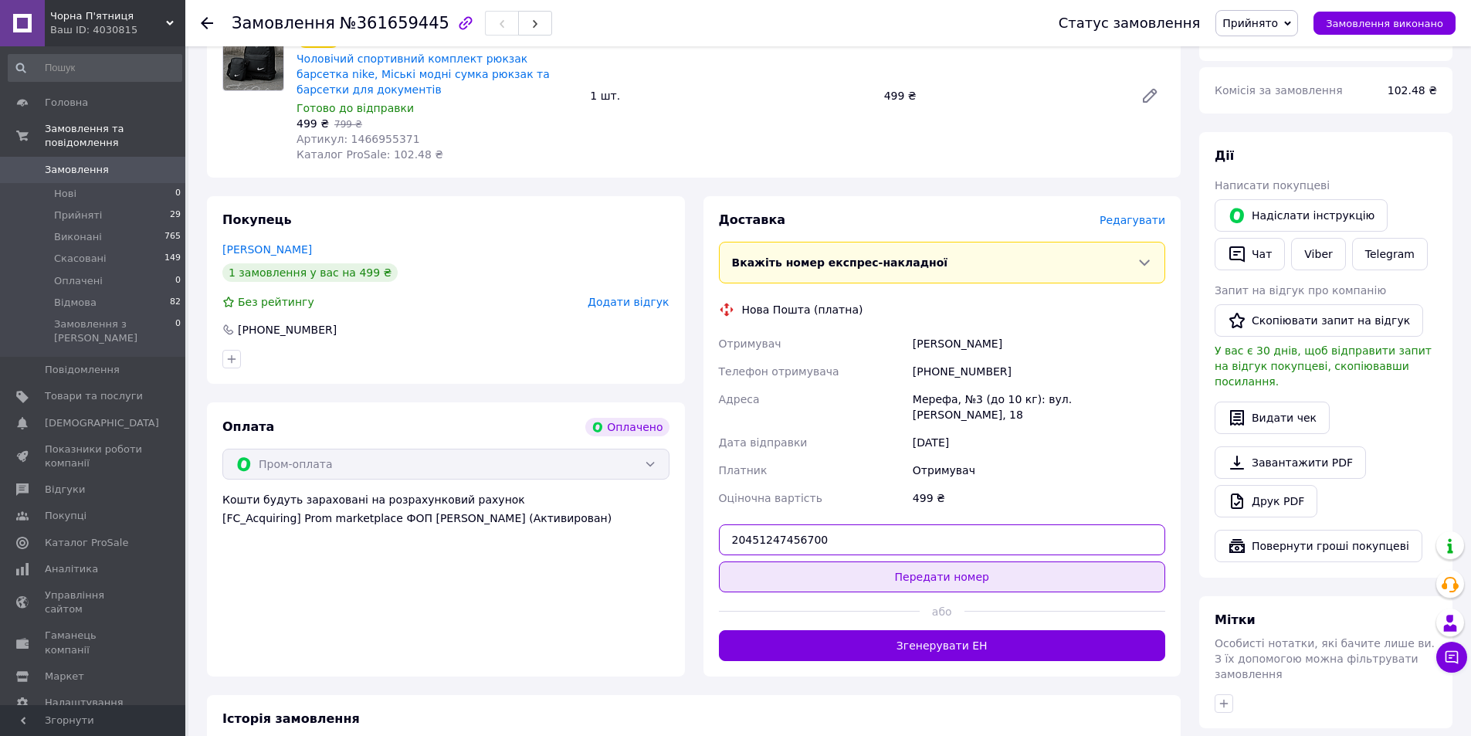
type input "20451247456700"
click at [939, 562] on button "Передати номер" at bounding box center [942, 577] width 447 height 31
